Goal: Check status: Check status

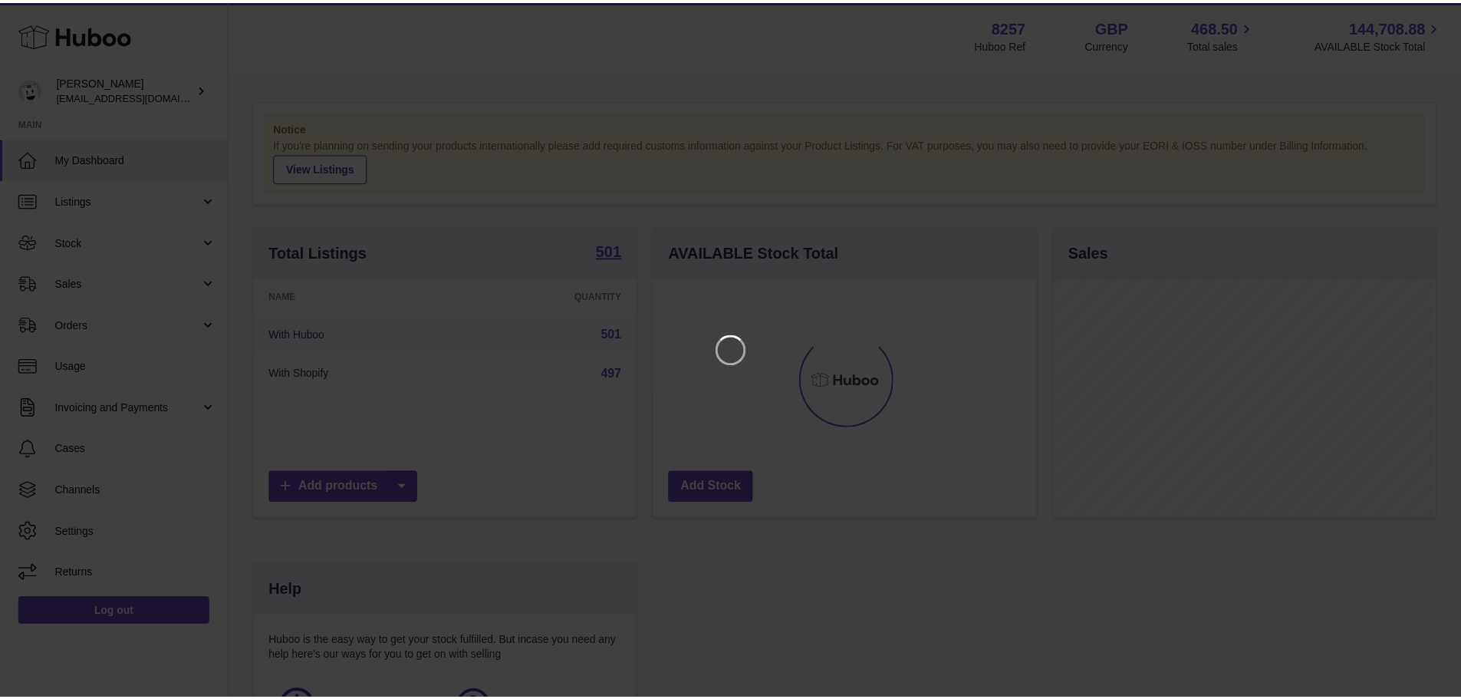
scroll to position [239, 387]
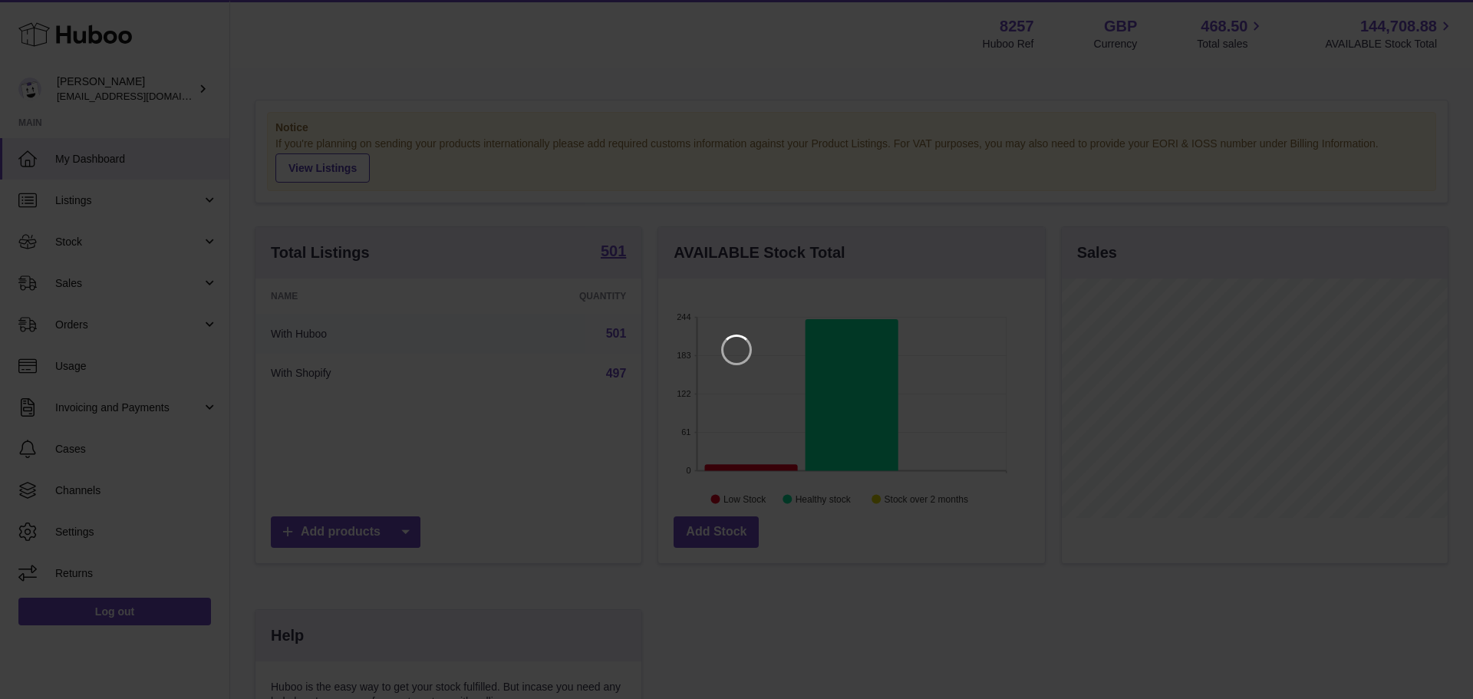
click at [1206, 94] on iframe at bounding box center [736, 349] width 1411 height 637
click at [1434, 12] on icon "Close" at bounding box center [1433, 14] width 12 height 12
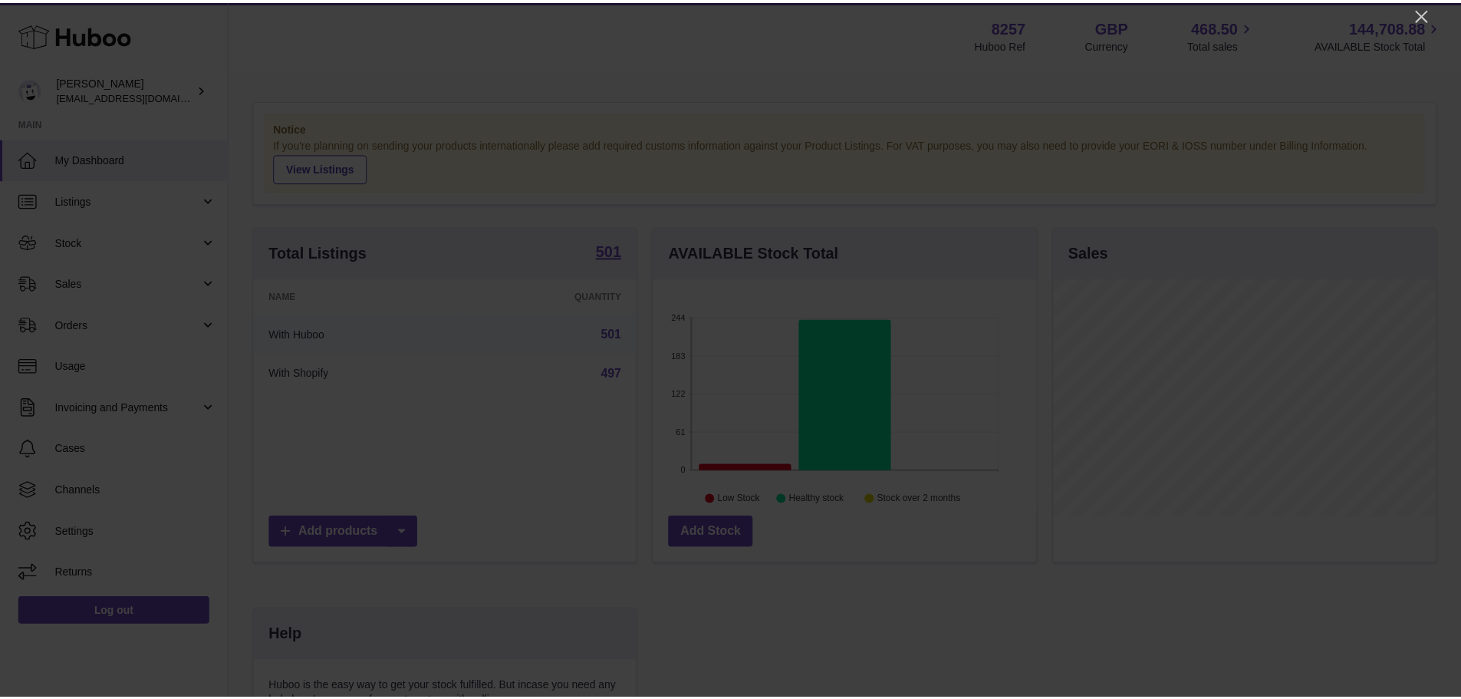
scroll to position [766701, 766559]
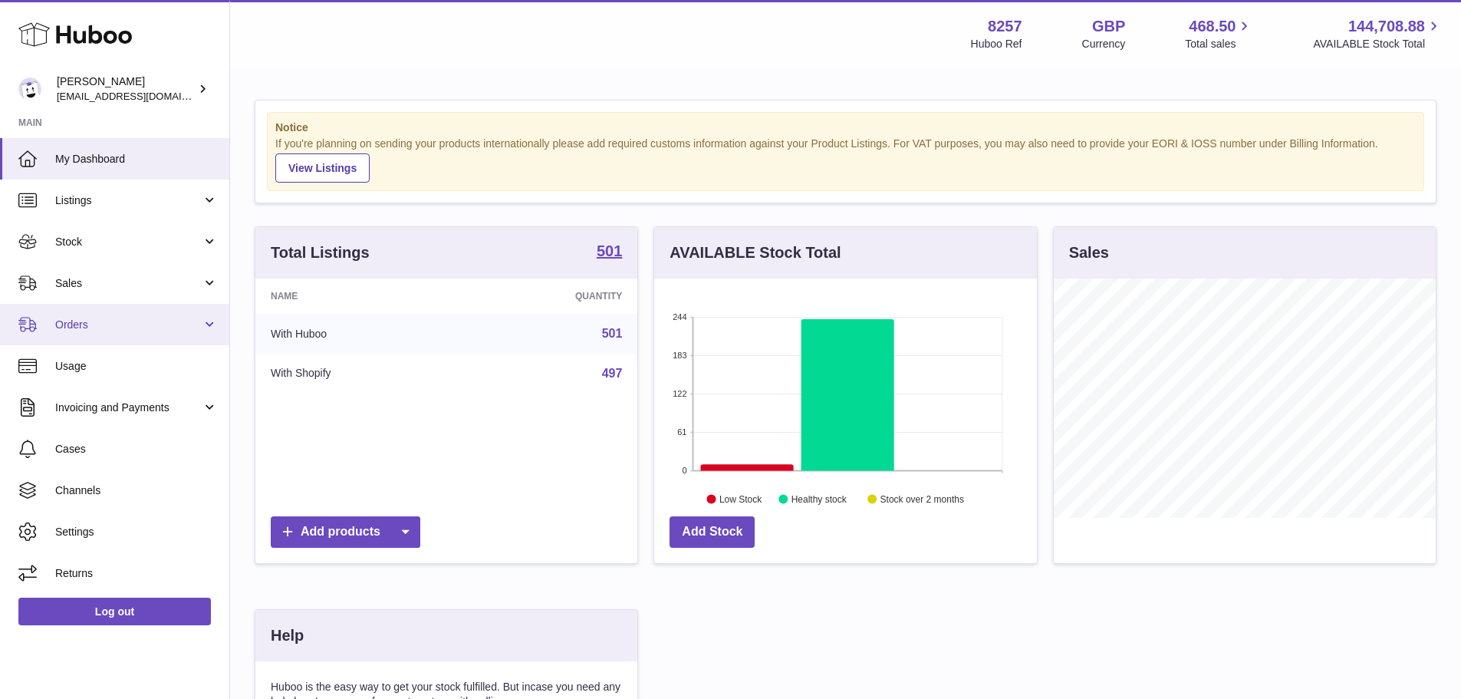
click at [64, 320] on span "Orders" at bounding box center [128, 325] width 146 height 15
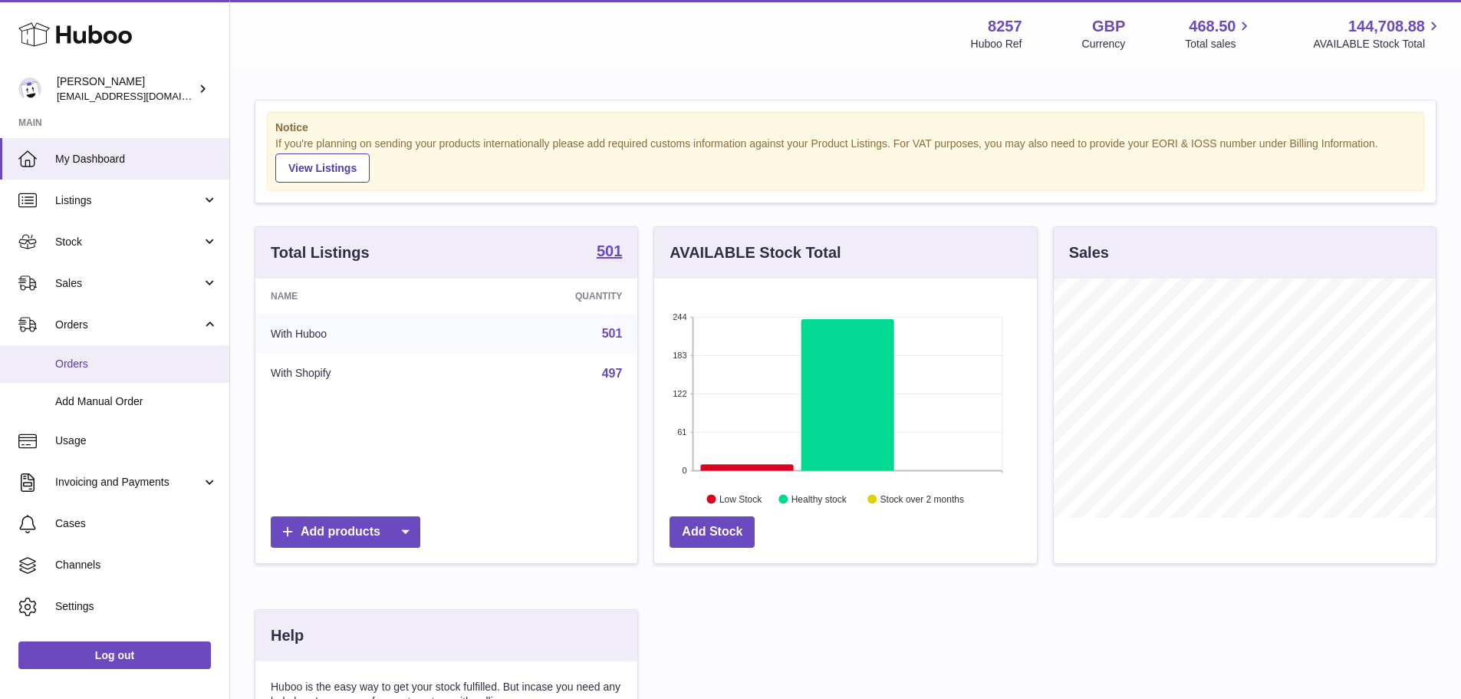
click at [76, 364] on span "Orders" at bounding box center [136, 364] width 163 height 15
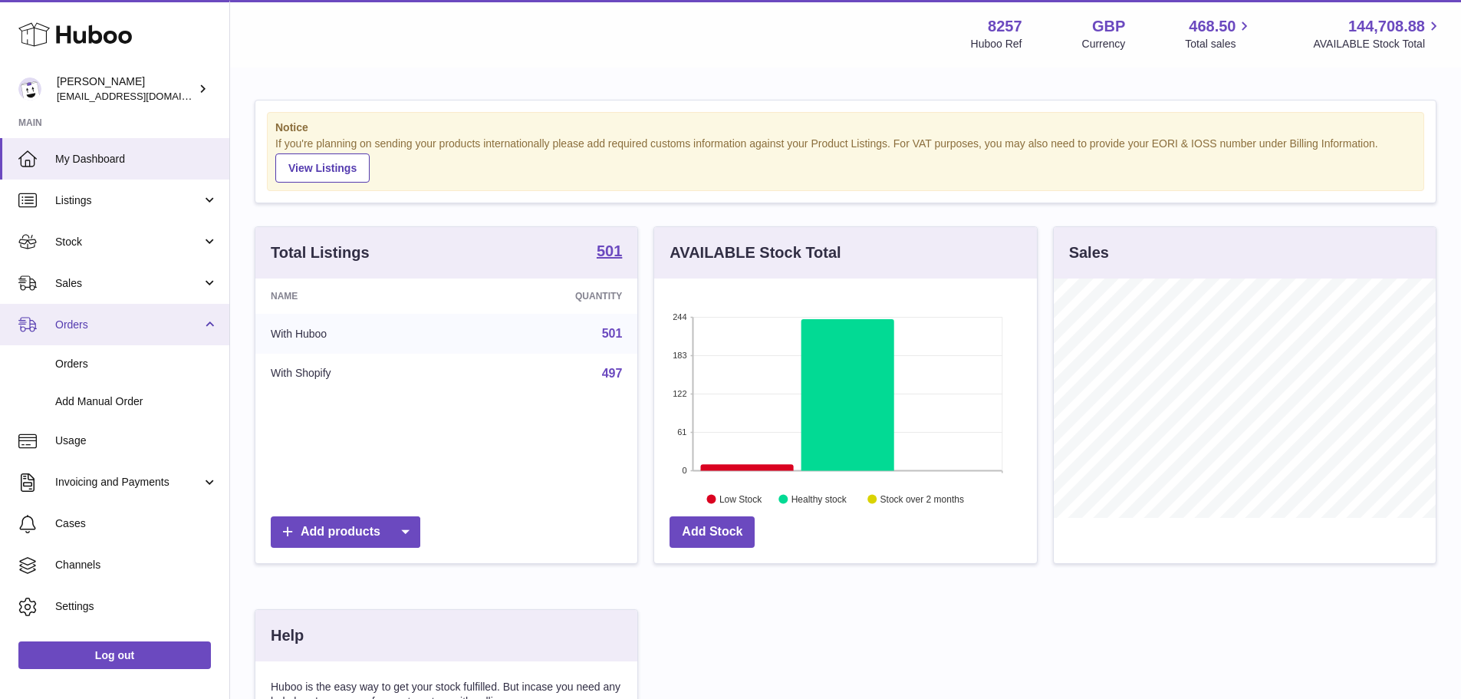
click at [96, 323] on span "Orders" at bounding box center [128, 325] width 146 height 15
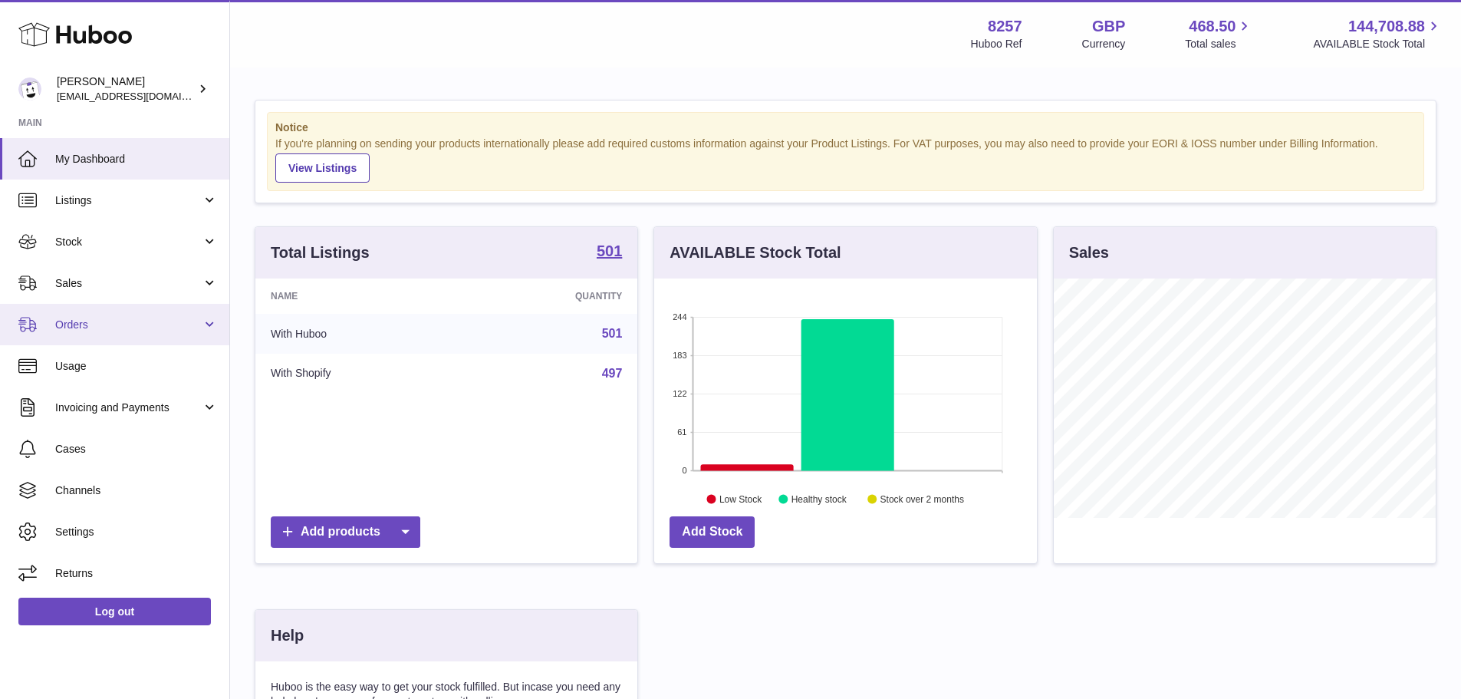
click at [78, 338] on link "Orders" at bounding box center [114, 324] width 229 height 41
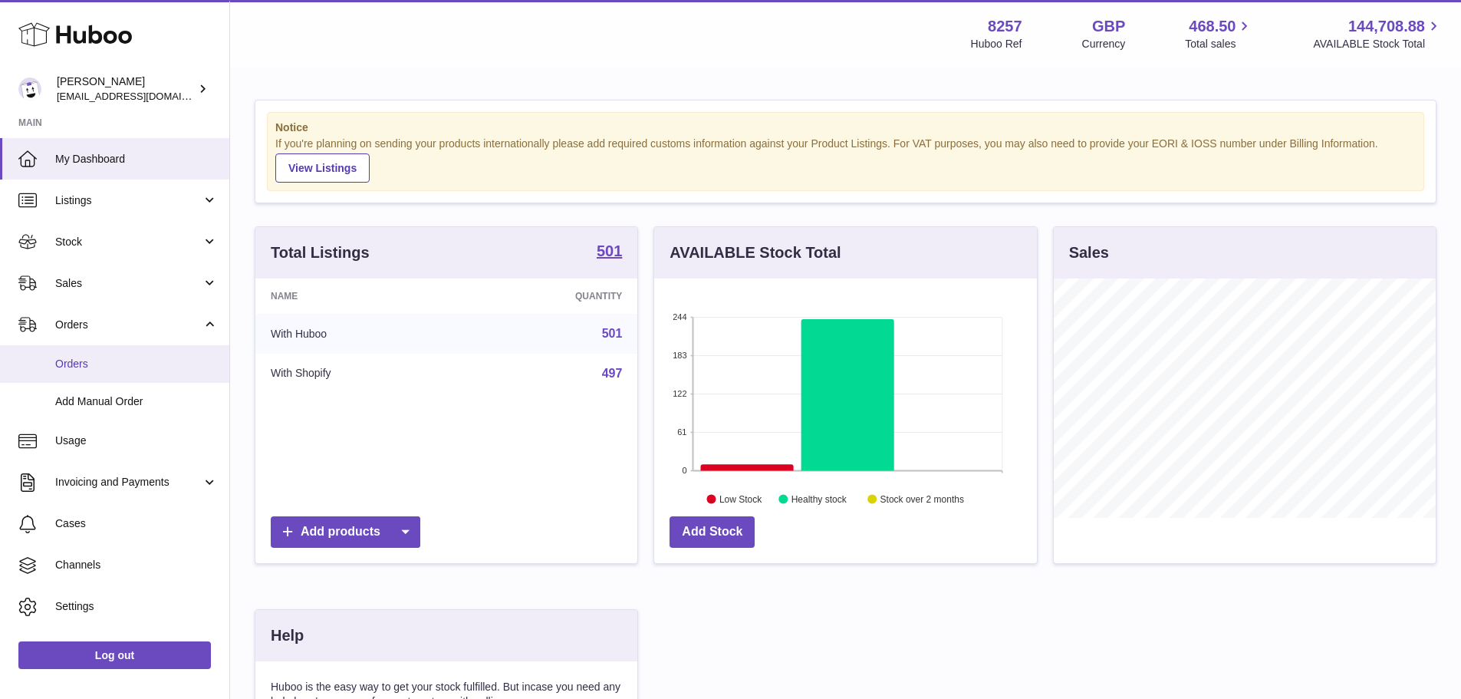
click at [74, 360] on span "Orders" at bounding box center [136, 364] width 163 height 15
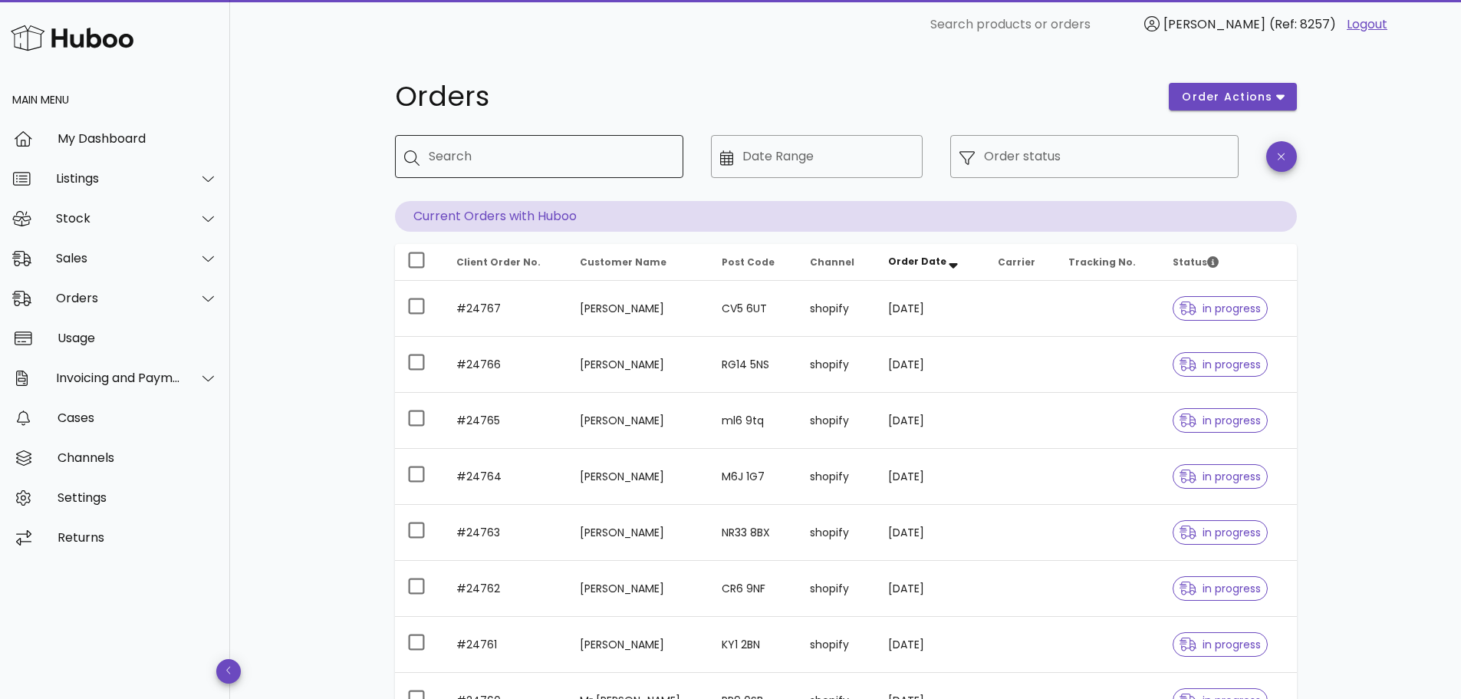
click at [578, 146] on input "Search" at bounding box center [550, 156] width 242 height 25
paste input "**********"
type input "**********"
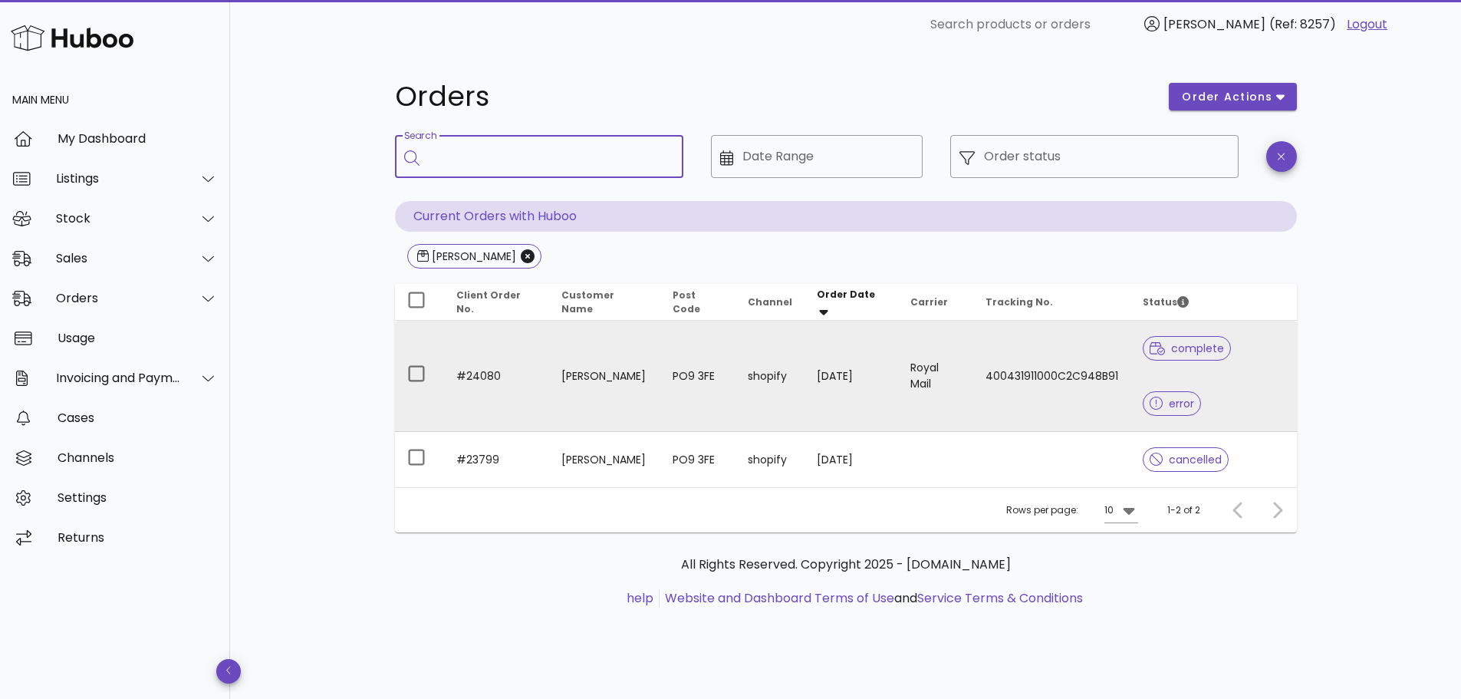
click at [910, 341] on td "Royal Mail" at bounding box center [935, 376] width 75 height 111
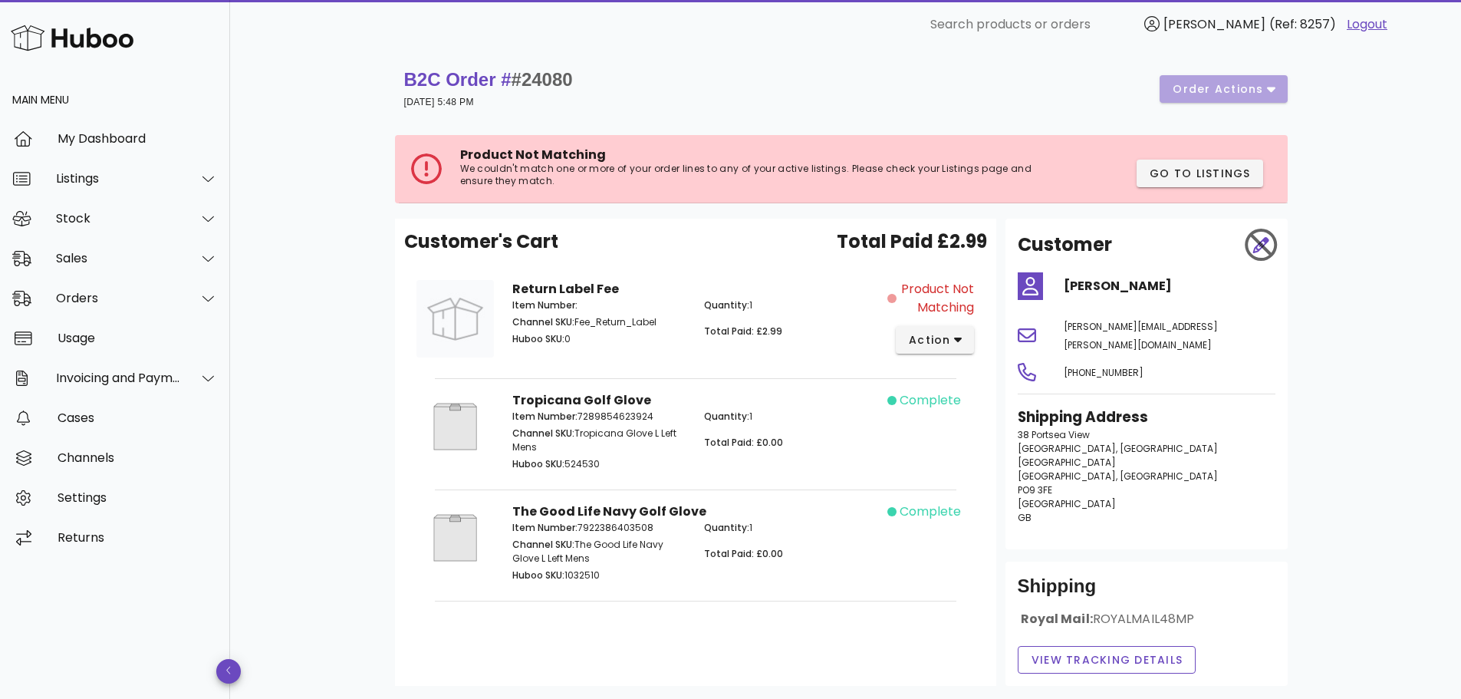
click at [575, 464] on p "Huboo SKU: 524530" at bounding box center [599, 464] width 174 height 14
copy p "524530"
